Goal: Task Accomplishment & Management: Use online tool/utility

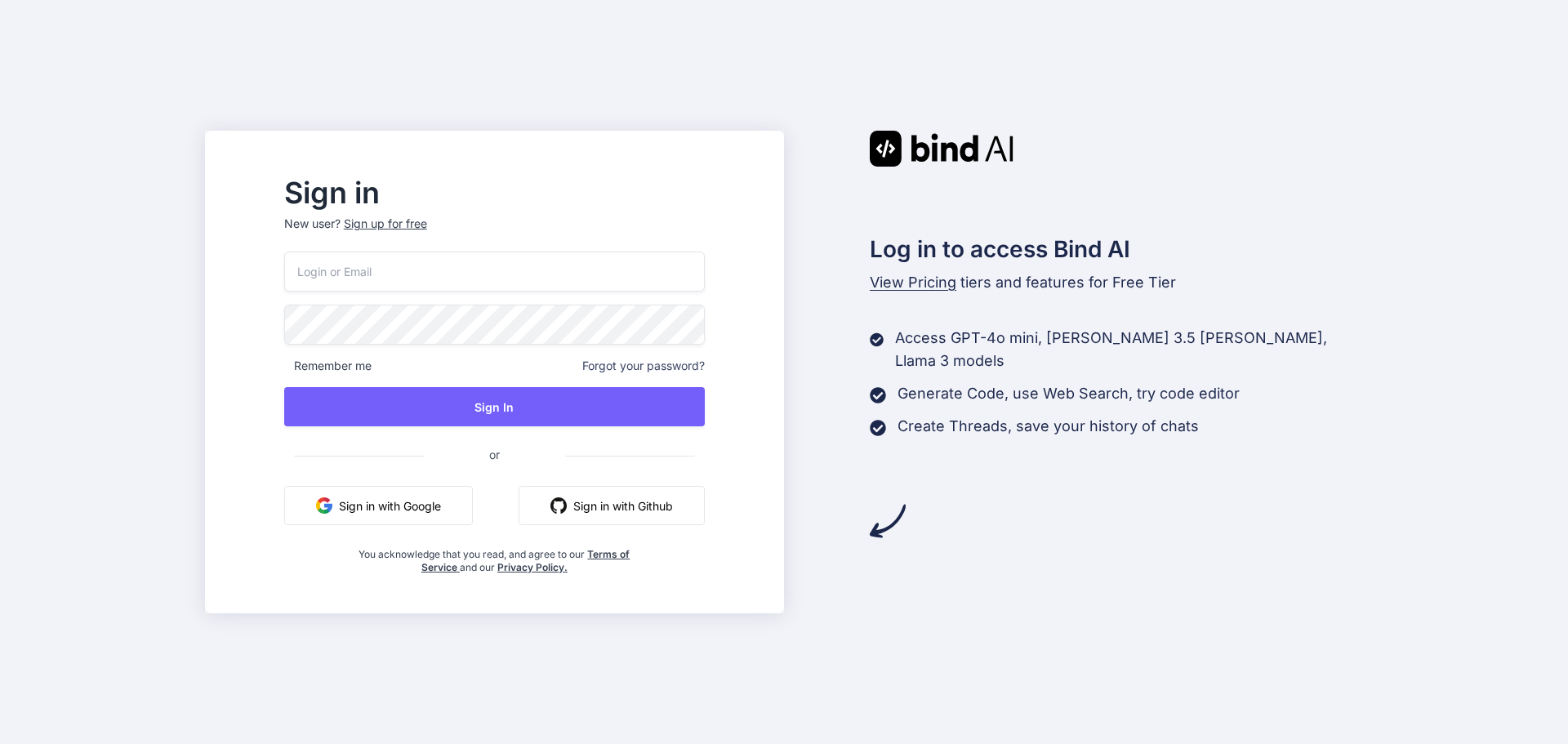
type input "mag364@gmail.com"
click at [467, 383] on div "mag364@gmail.com Remember me Forgot your password? Sign In or Sign in with Goog…" at bounding box center [494, 413] width 420 height 323
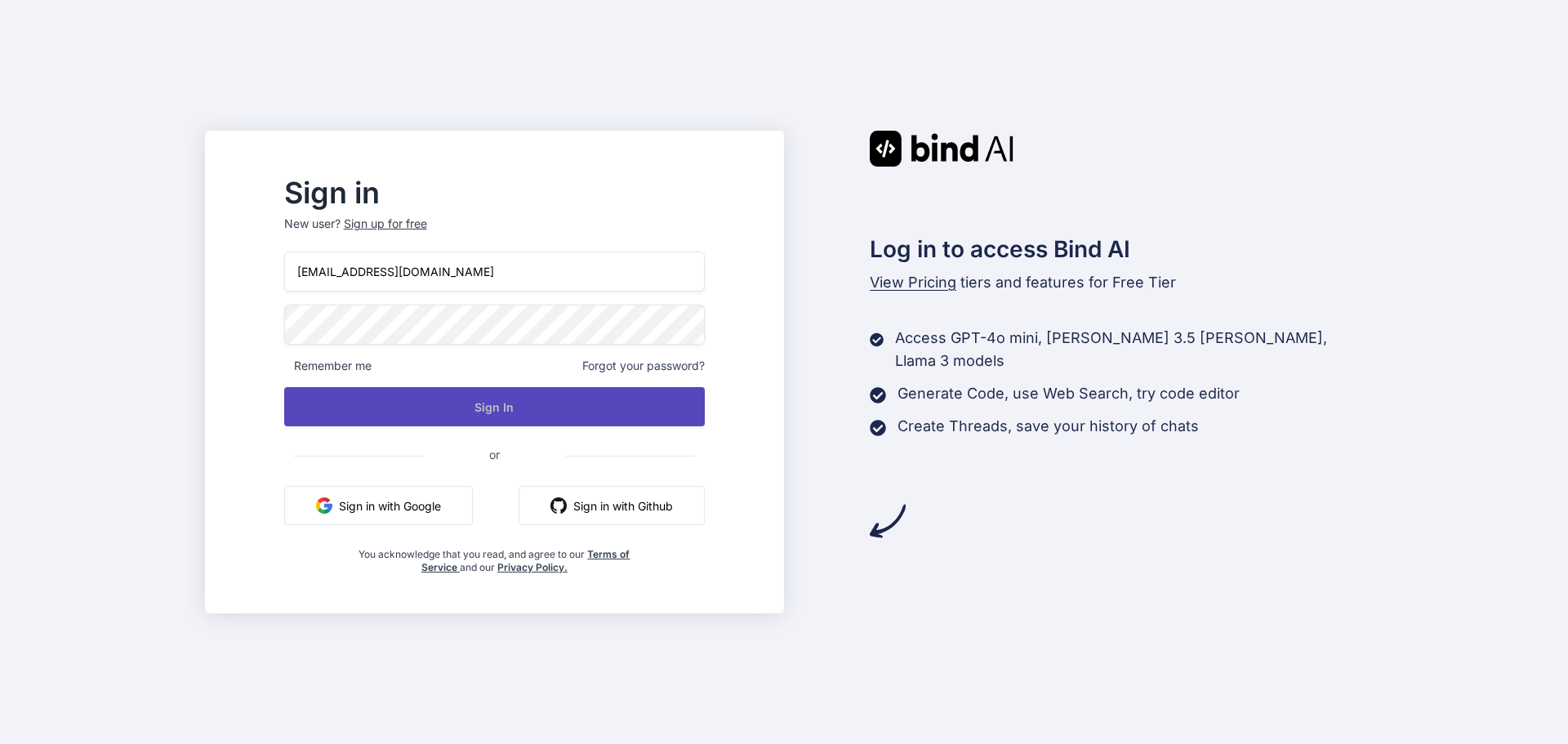
click at [468, 395] on button "Sign In" at bounding box center [494, 406] width 420 height 40
click at [531, 408] on button "Sign In" at bounding box center [494, 406] width 420 height 40
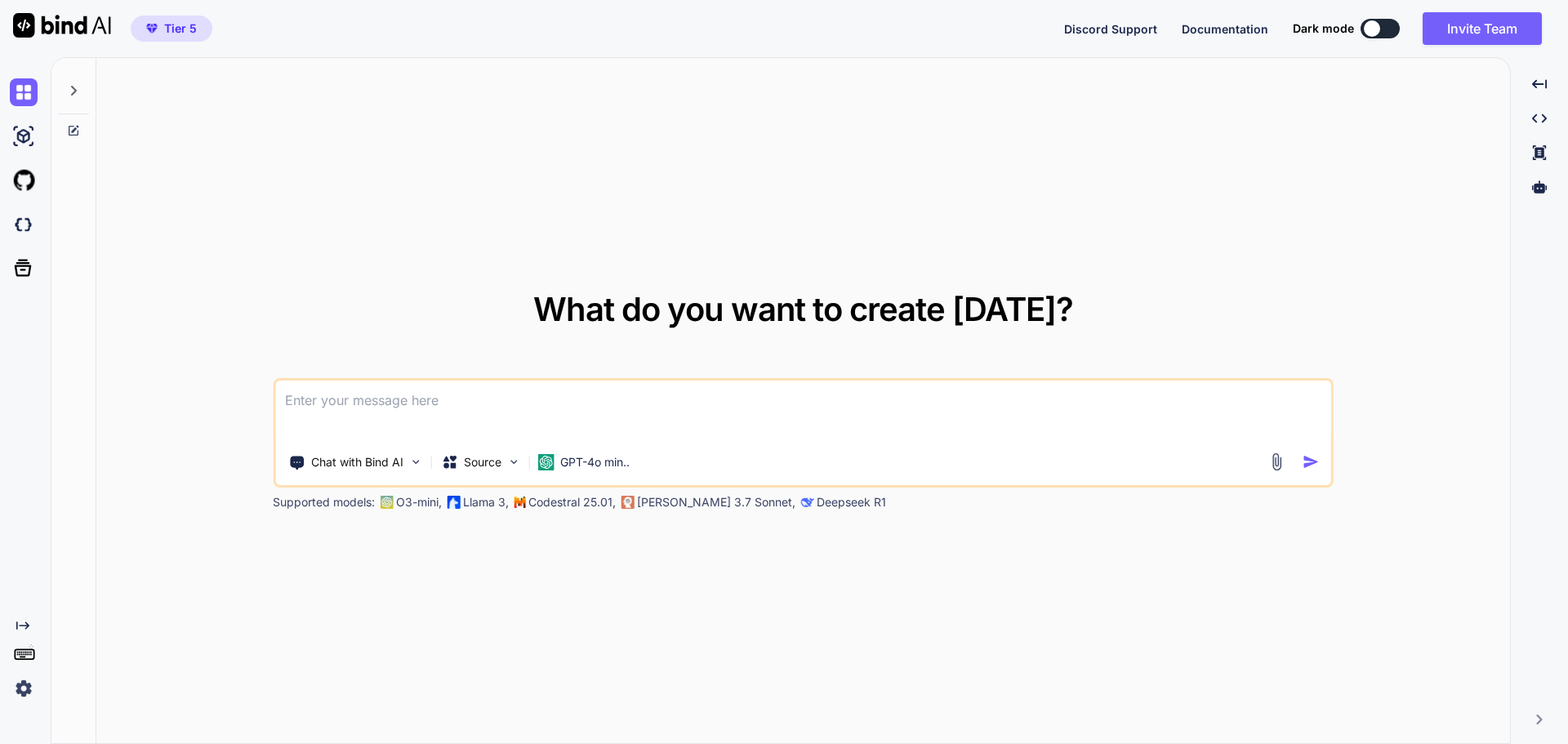
type textarea "x"
click at [32, 689] on img at bounding box center [24, 688] width 28 height 28
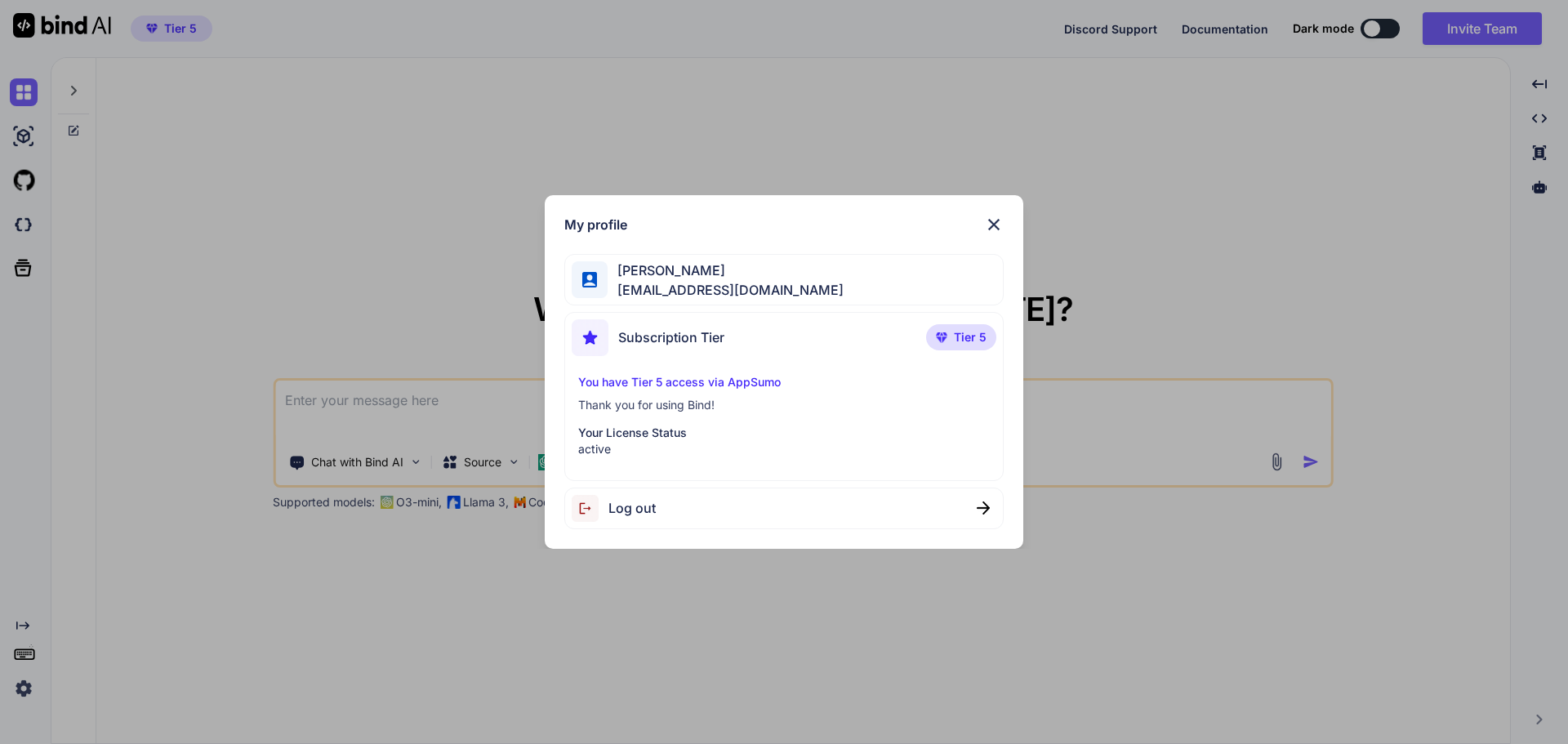
click at [998, 215] on img at bounding box center [994, 224] width 19 height 19
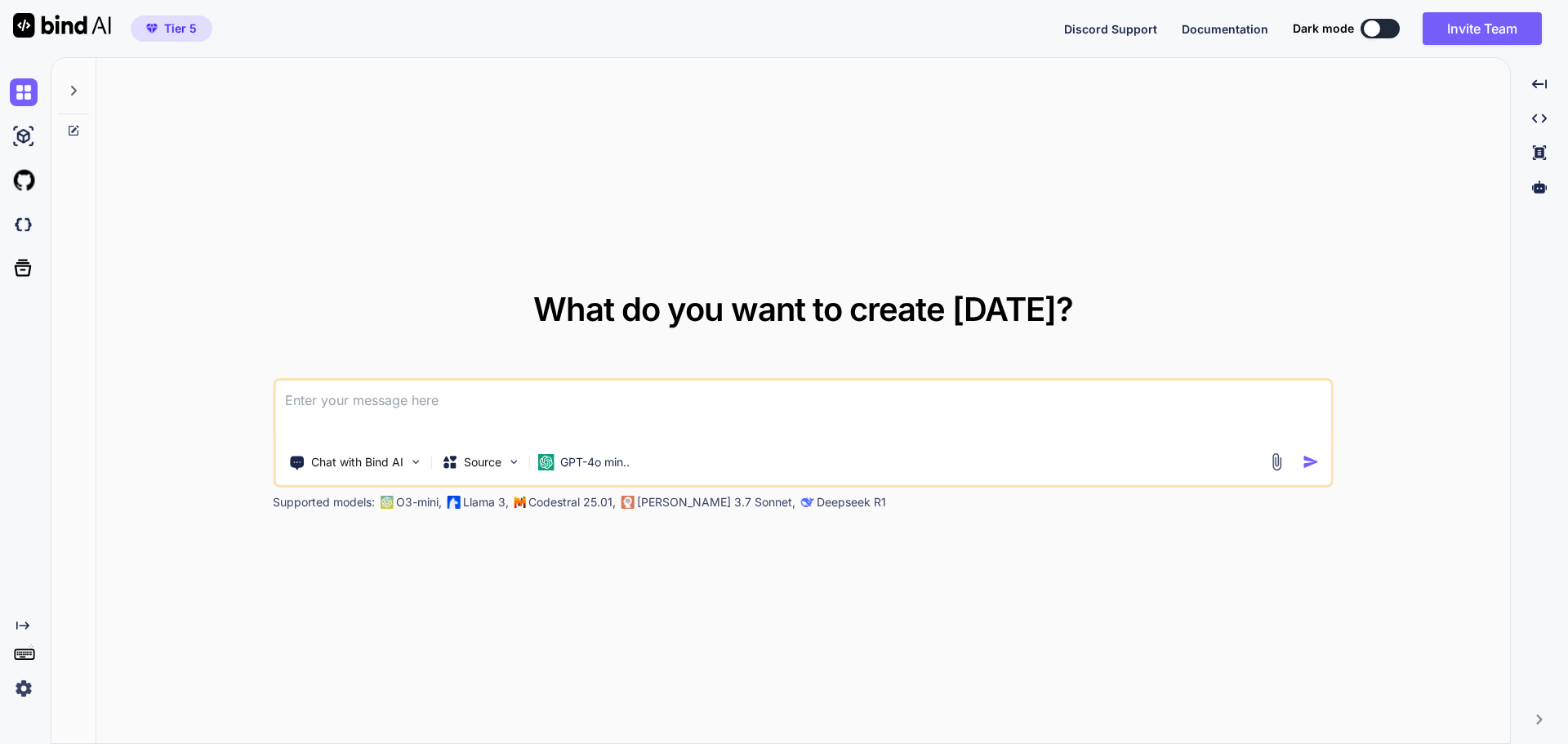
click at [917, 244] on div "What do you want to create [DATE]? Chat with Bind AI Source GPT-4o min.. Suppor…" at bounding box center [804, 401] width 1414 height 687
